Goal: Transaction & Acquisition: Purchase product/service

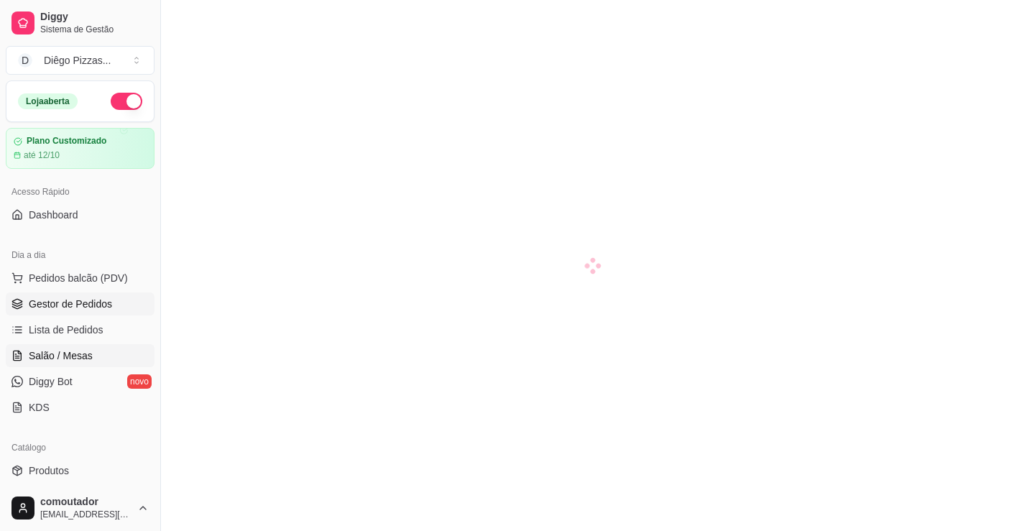
click at [89, 297] on span "Gestor de Pedidos" at bounding box center [70, 304] width 83 height 14
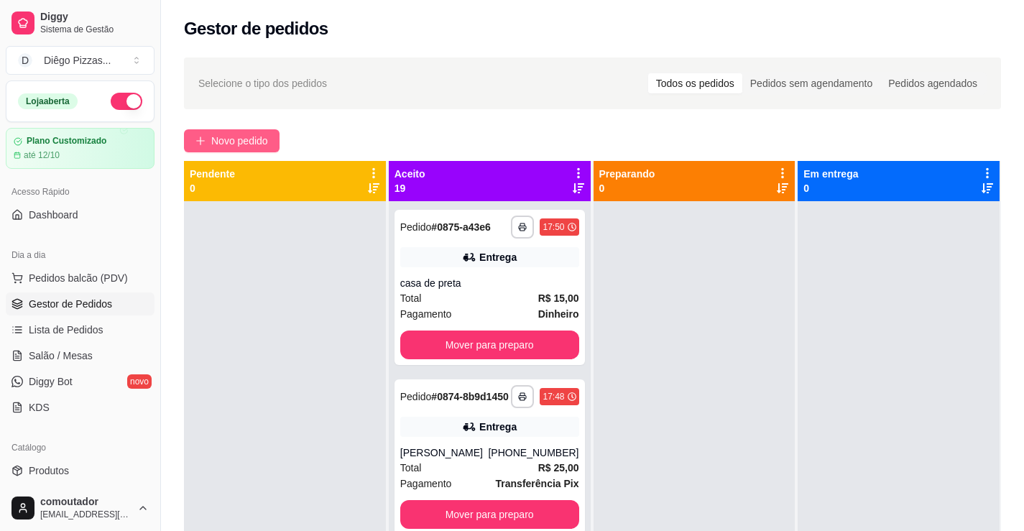
click at [257, 142] on span "Novo pedido" at bounding box center [239, 141] width 57 height 16
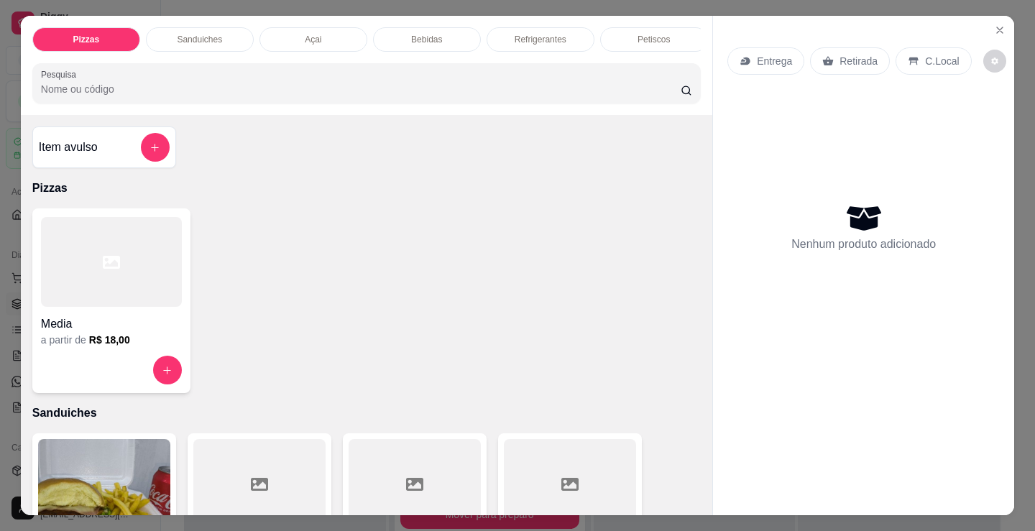
click at [172, 325] on h4 "Media" at bounding box center [111, 323] width 141 height 17
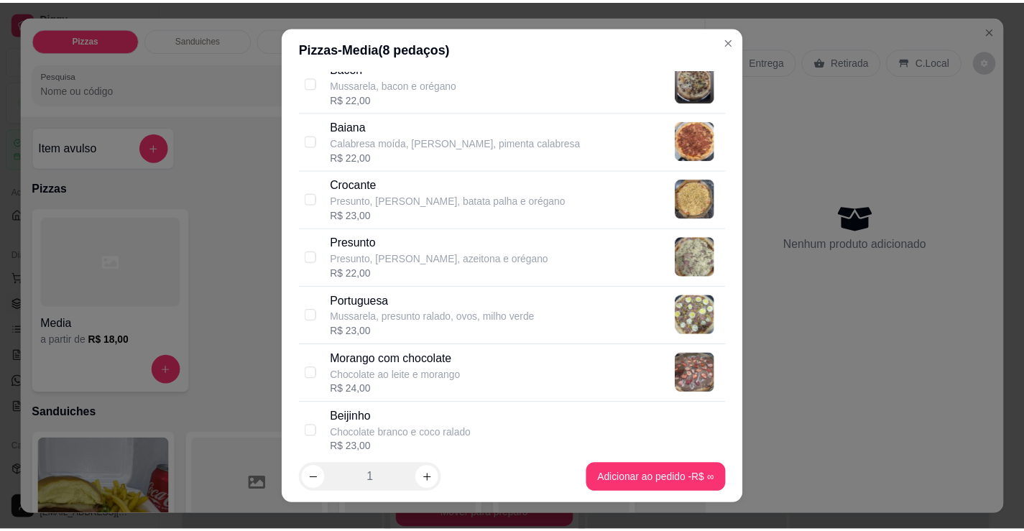
scroll to position [1078, 0]
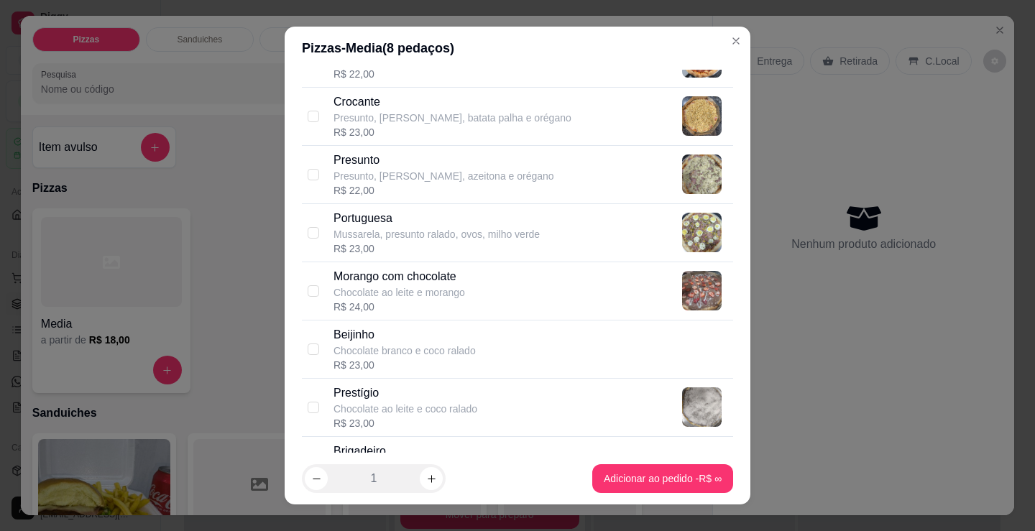
click at [553, 286] on div "Morango com chocolate Chocolate ao leite e morango R$ 24,00" at bounding box center [530, 291] width 394 height 46
checkbox input "true"
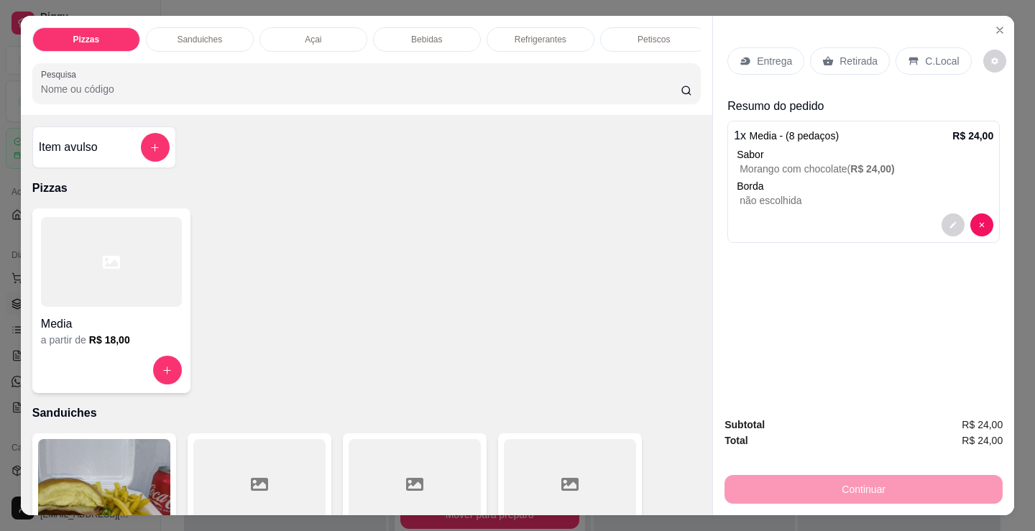
click at [93, 373] on div at bounding box center [111, 370] width 141 height 29
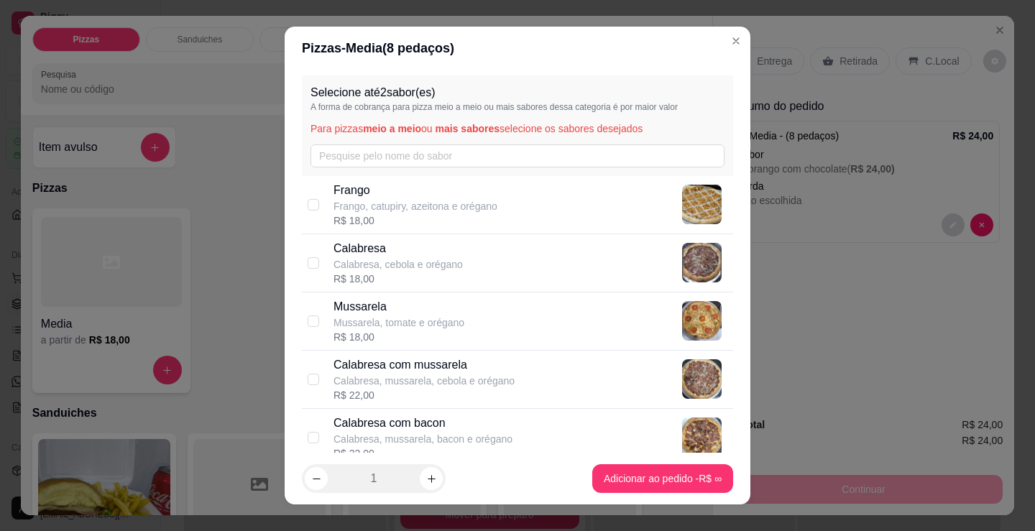
click at [426, 211] on p "Frango, catupiry, azeitona e orégano" at bounding box center [415, 206] width 164 height 14
checkbox input "true"
click at [442, 313] on p "Mussarela" at bounding box center [398, 306] width 131 height 17
checkbox input "true"
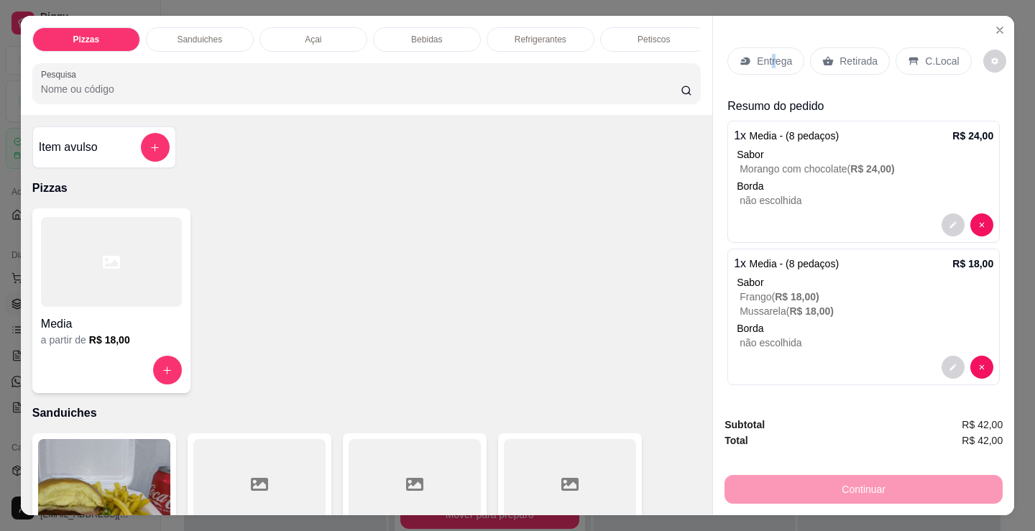
click at [767, 57] on p "Entrega" at bounding box center [774, 61] width 35 height 14
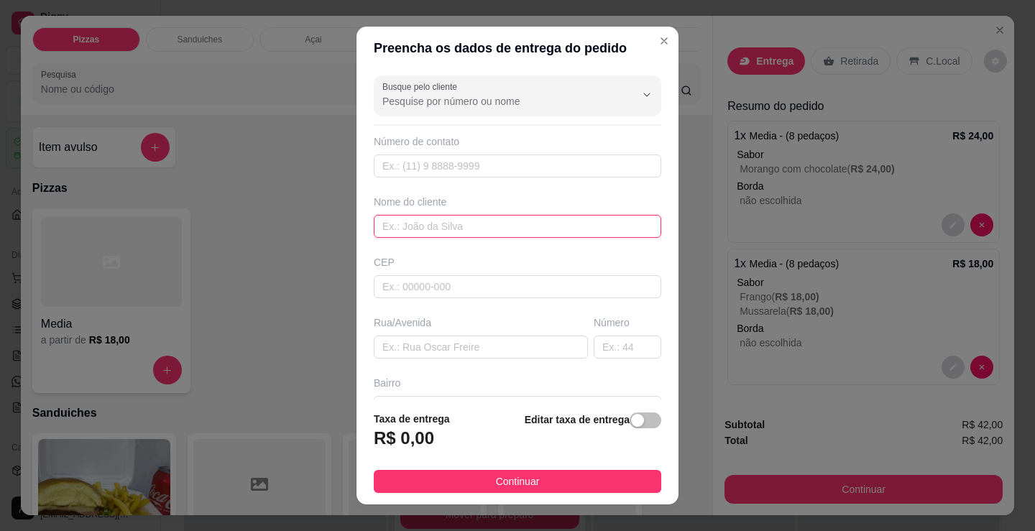
click at [502, 224] on input "text" at bounding box center [517, 226] width 287 height 23
type input "casa de telma"
click at [571, 485] on button "Continuar" at bounding box center [517, 481] width 287 height 23
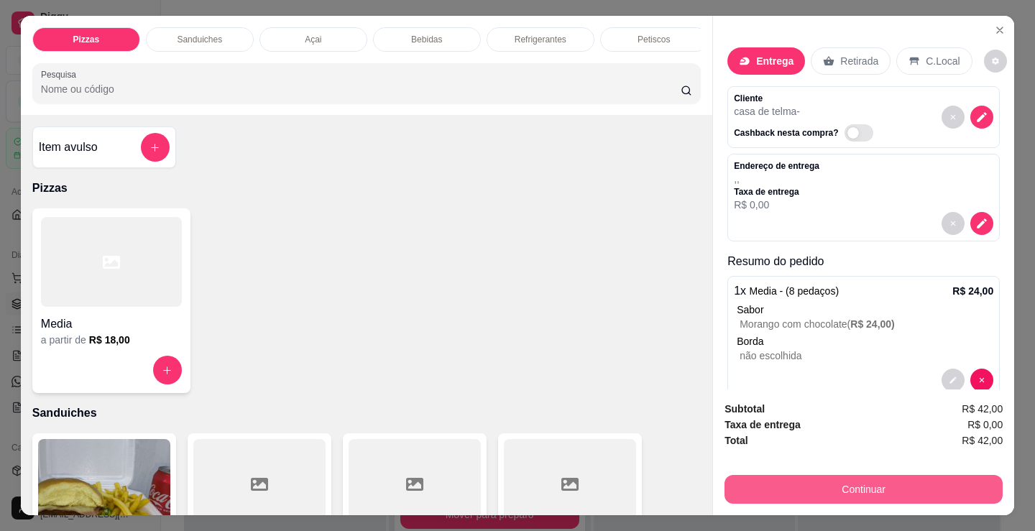
click at [834, 489] on button "Continuar" at bounding box center [863, 489] width 278 height 29
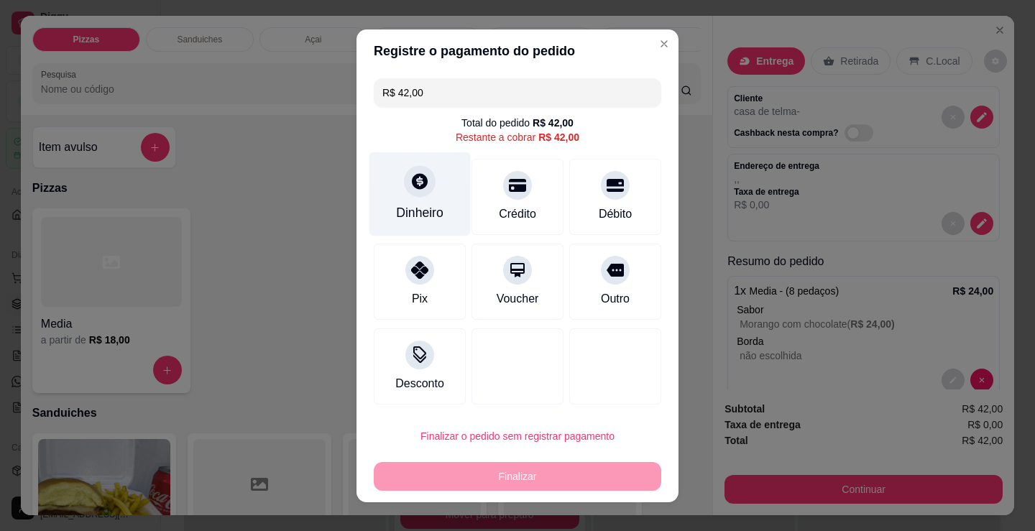
click at [393, 198] on div "Dinheiro" at bounding box center [419, 194] width 101 height 84
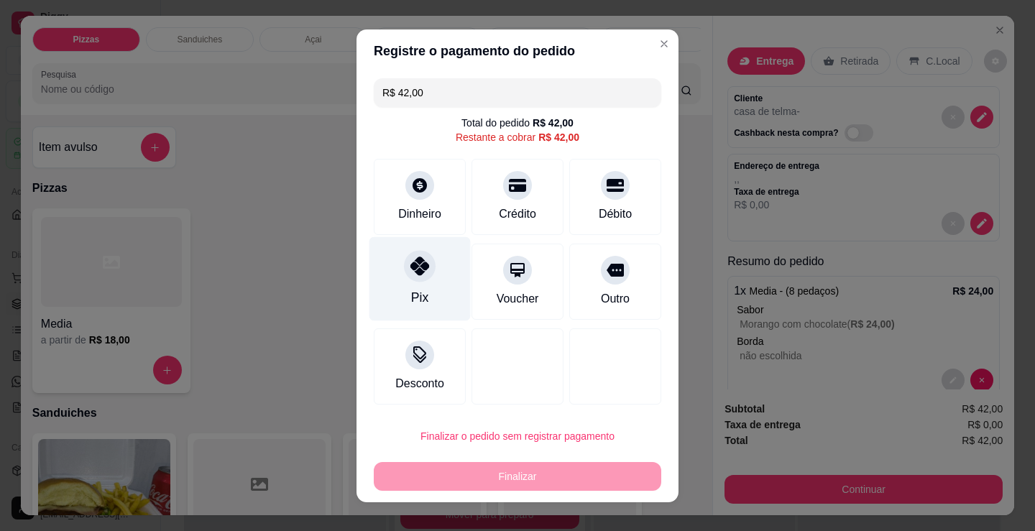
click at [404, 274] on div at bounding box center [420, 266] width 32 height 32
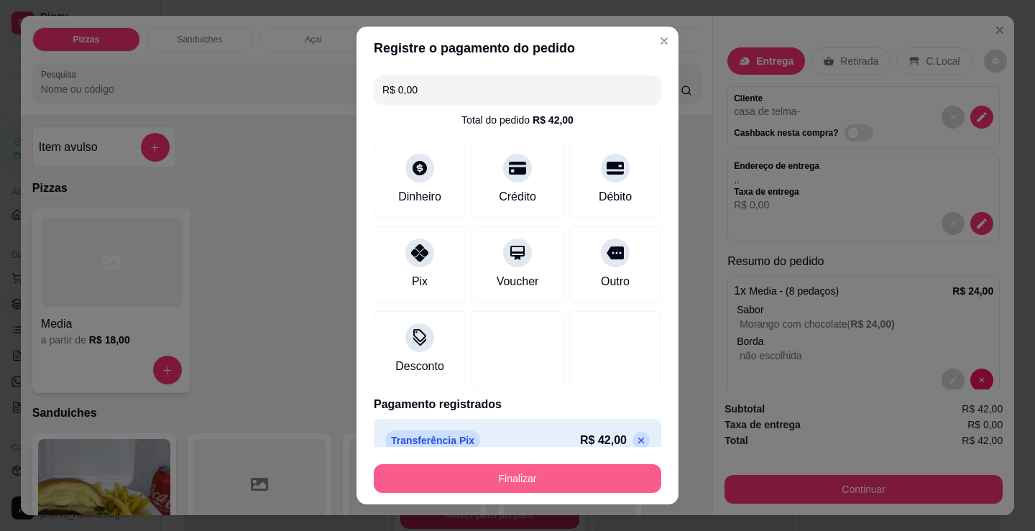
click at [456, 478] on button "Finalizar" at bounding box center [517, 478] width 287 height 29
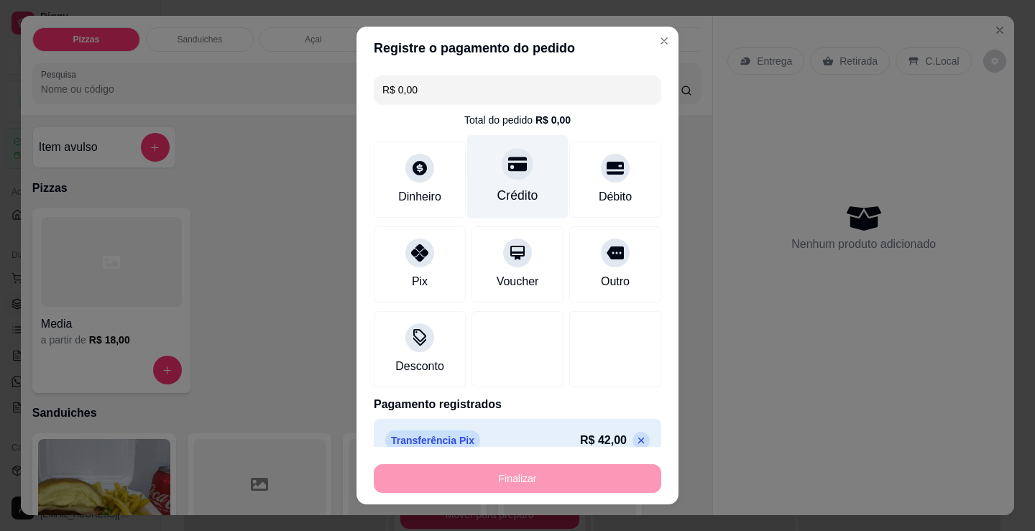
type input "-R$ 42,00"
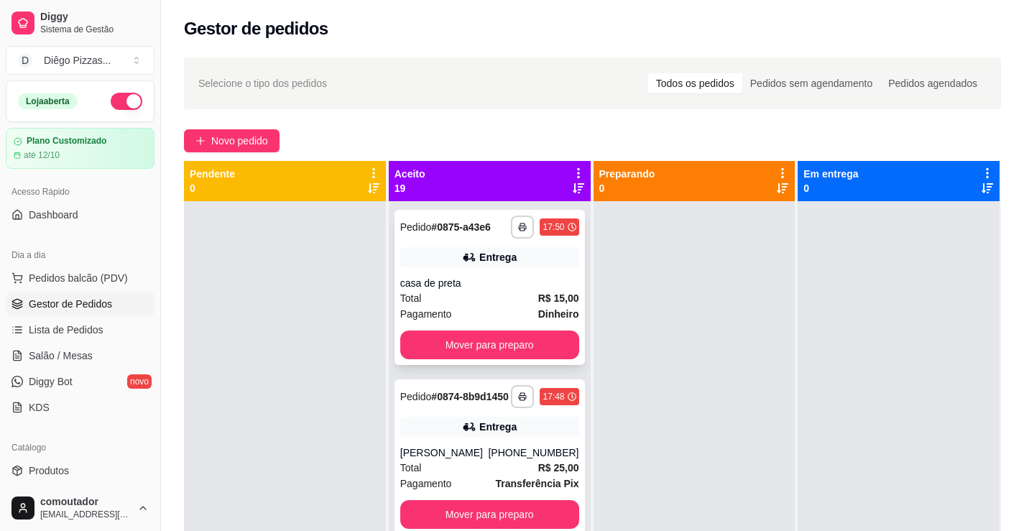
click at [475, 283] on div "casa de preta" at bounding box center [489, 283] width 179 height 14
